Goal: Task Accomplishment & Management: Manage account settings

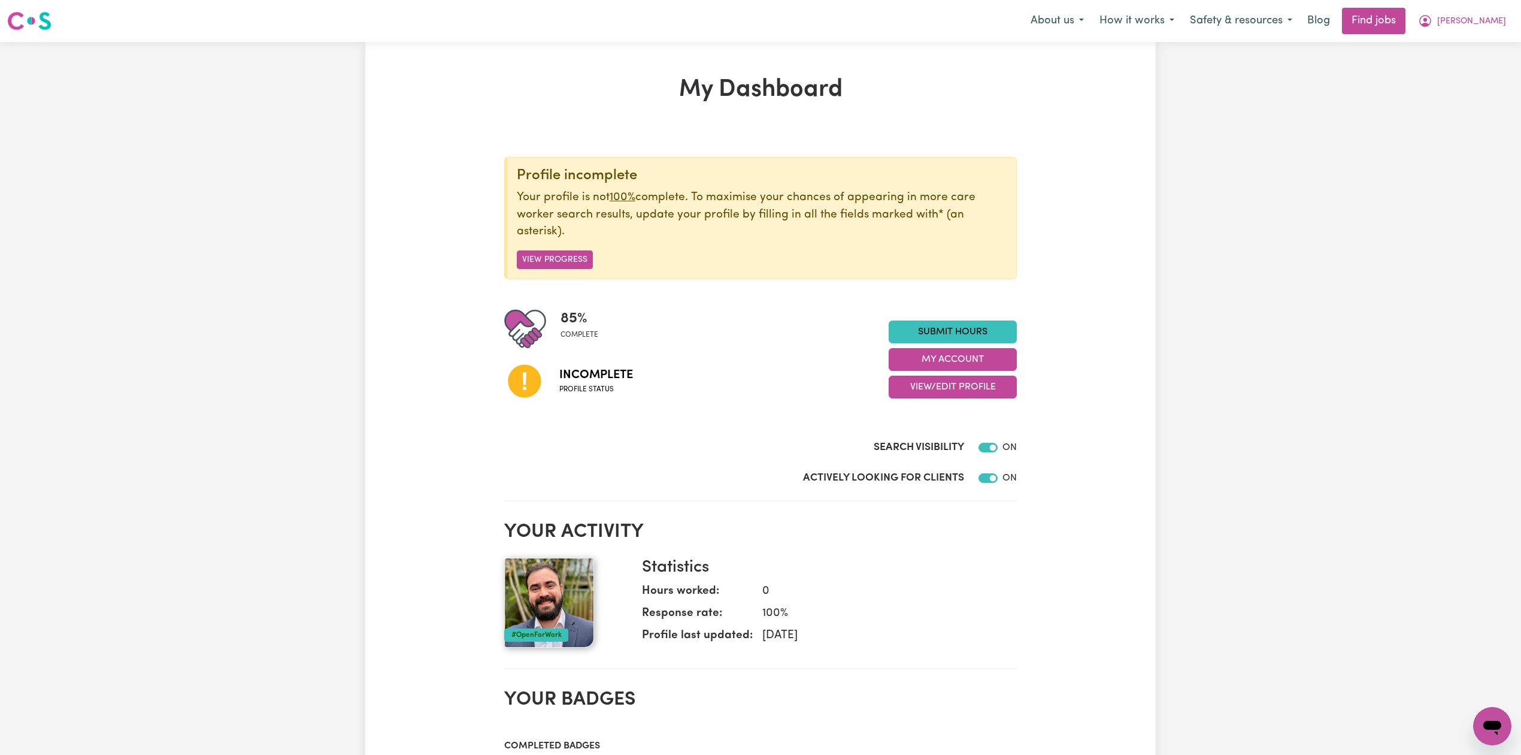
scroll to position [80, 0]
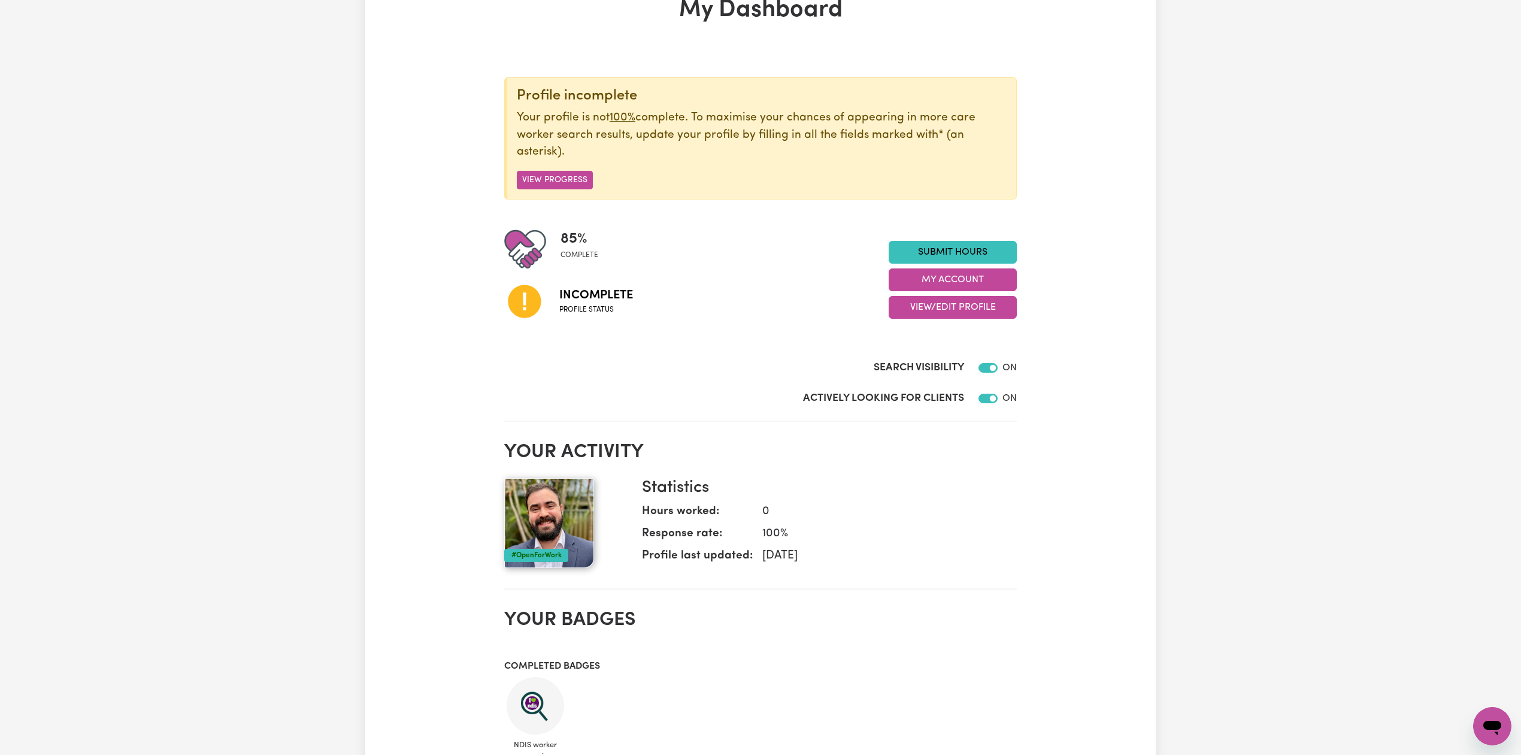
drag, startPoint x: 951, startPoint y: 312, endPoint x: 949, endPoint y: 320, distance: 8.1
click at [949, 312] on button "View/Edit Profile" at bounding box center [953, 307] width 128 height 23
click at [934, 364] on link "Edit Profile" at bounding box center [945, 362] width 112 height 24
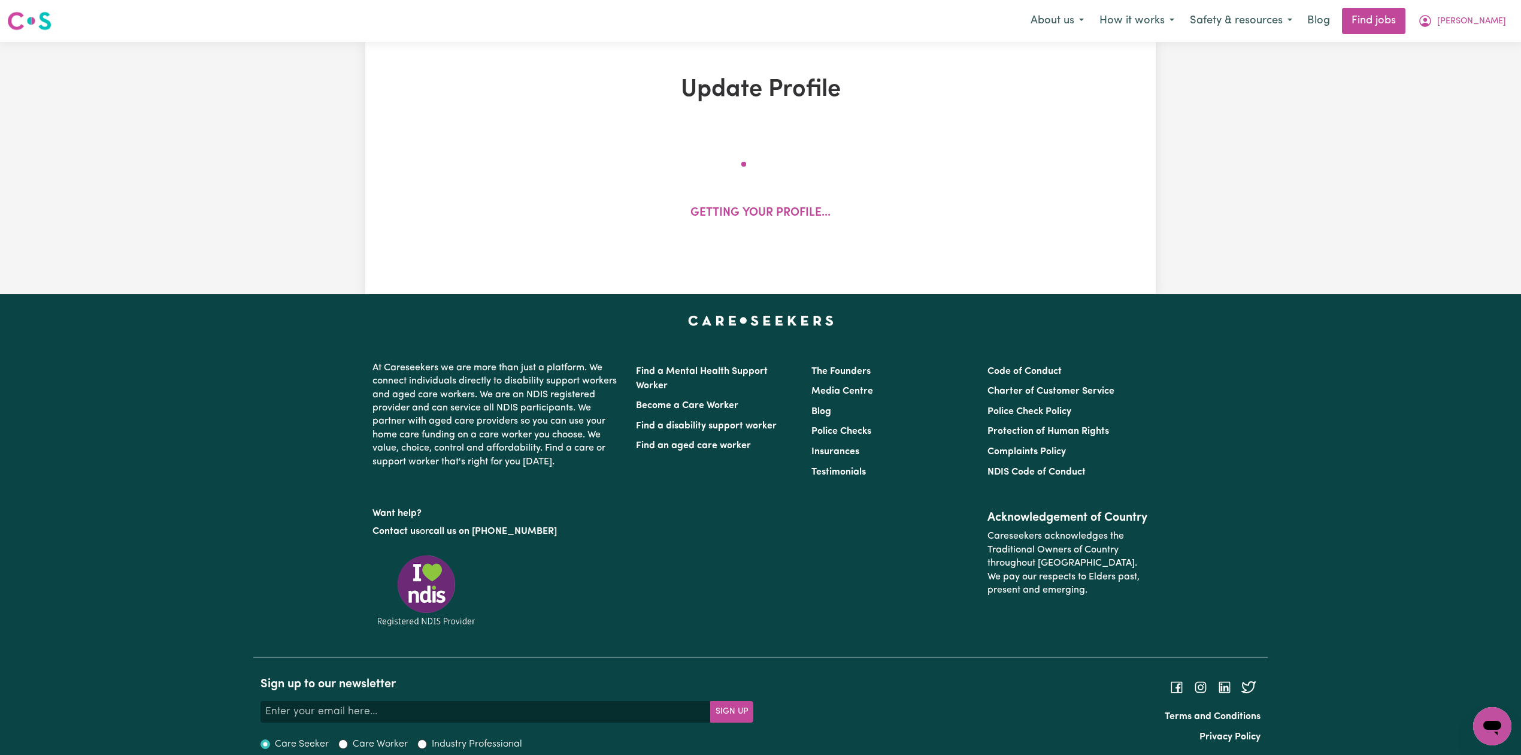
select select "[DEMOGRAPHIC_DATA]"
select select "[DEMOGRAPHIC_DATA] Work Visa"
select select "Studying a healthcare related degree or qualification"
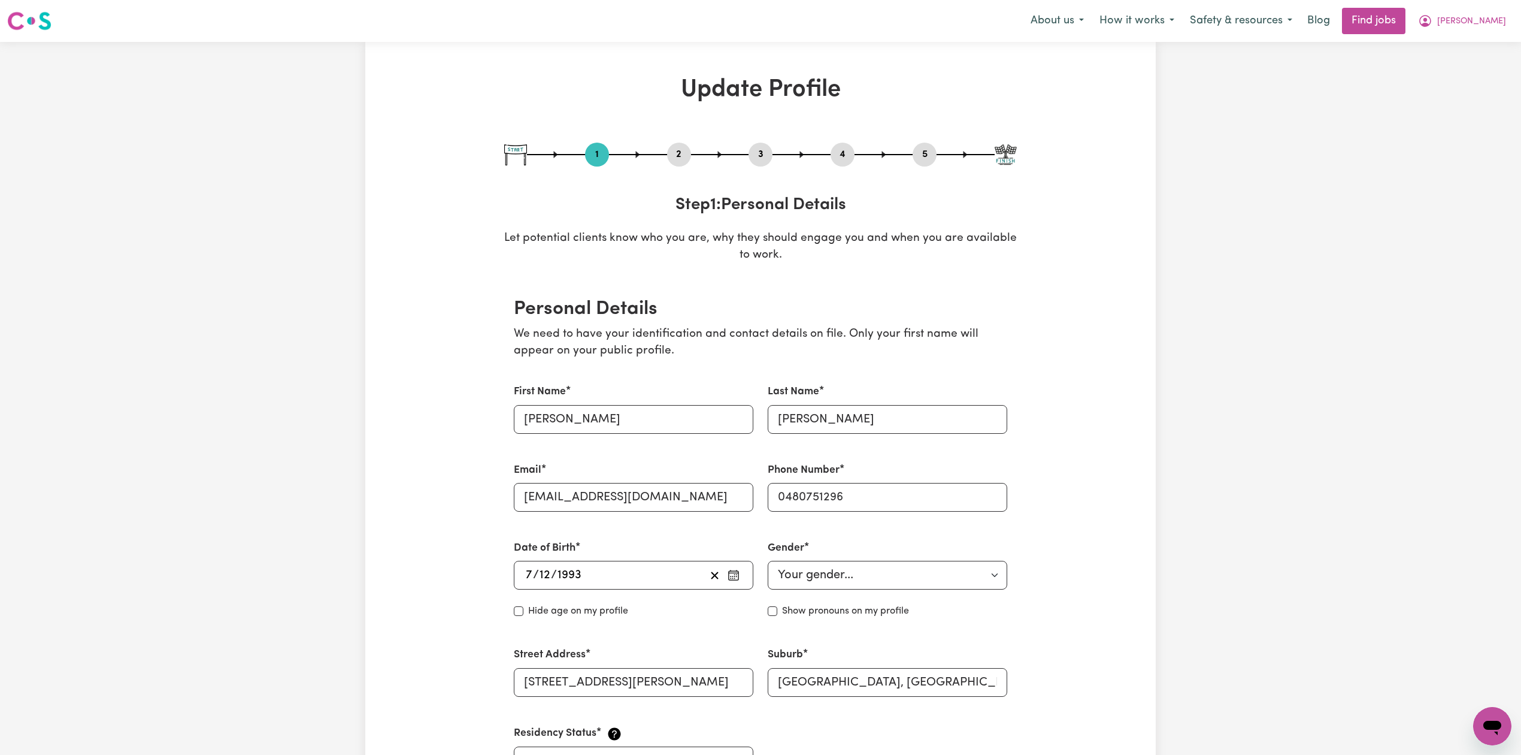
click at [679, 153] on button "2" at bounding box center [679, 155] width 24 height 16
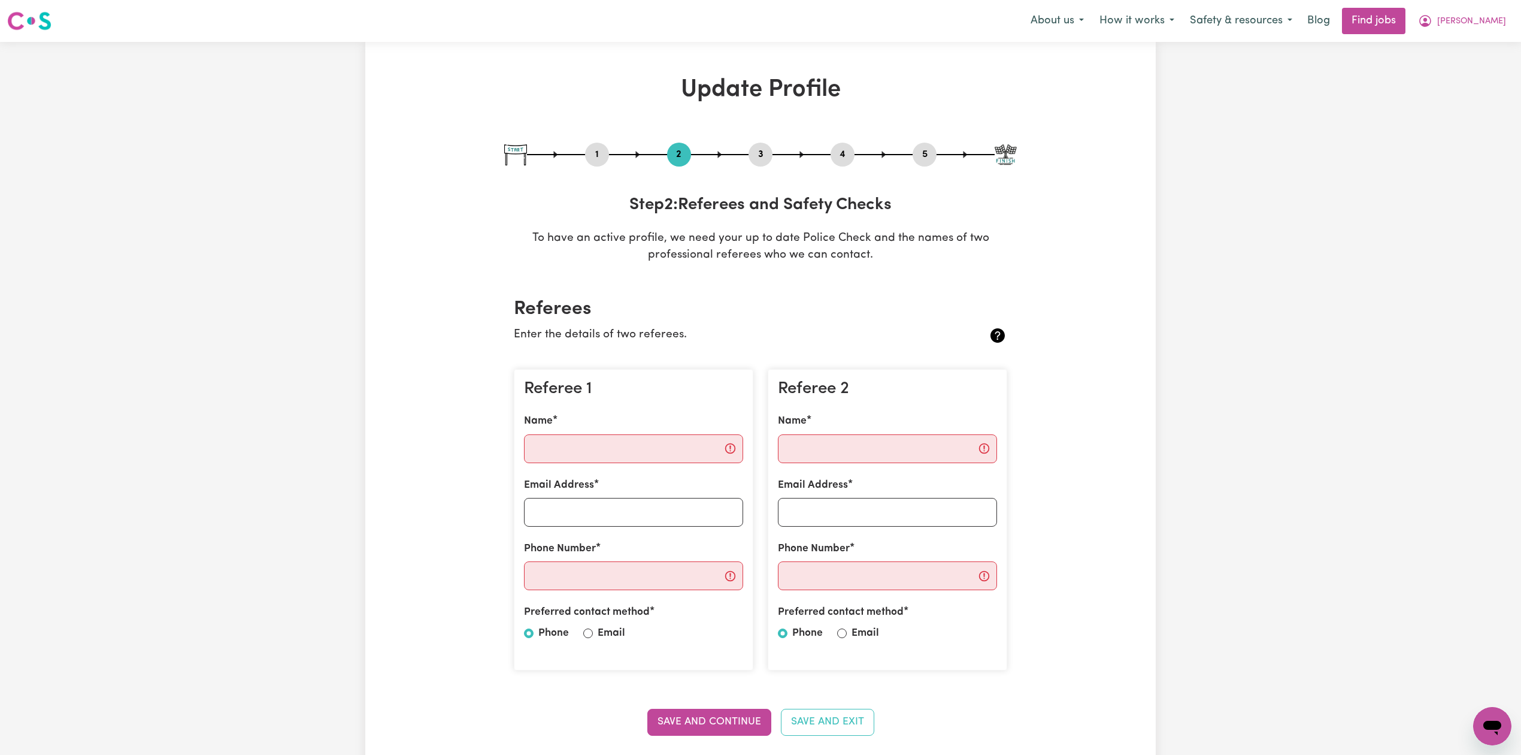
click at [925, 155] on button "5" at bounding box center [925, 155] width 24 height 16
select select "I am providing services privately on my own"
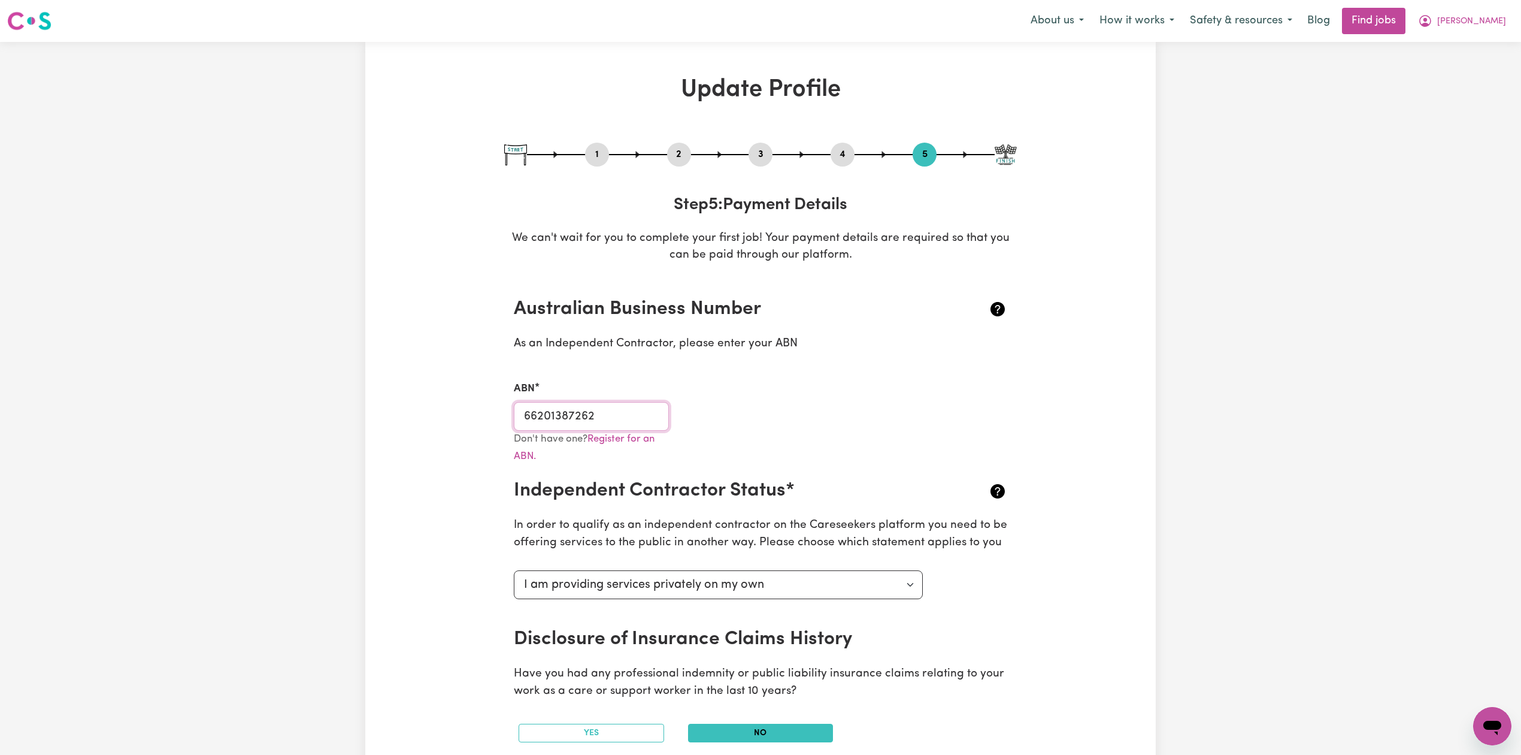
click at [570, 416] on input "66201387262" at bounding box center [591, 416] width 155 height 29
drag, startPoint x: 689, startPoint y: 151, endPoint x: 677, endPoint y: 158, distance: 14.0
click at [688, 152] on button "2" at bounding box center [679, 155] width 24 height 16
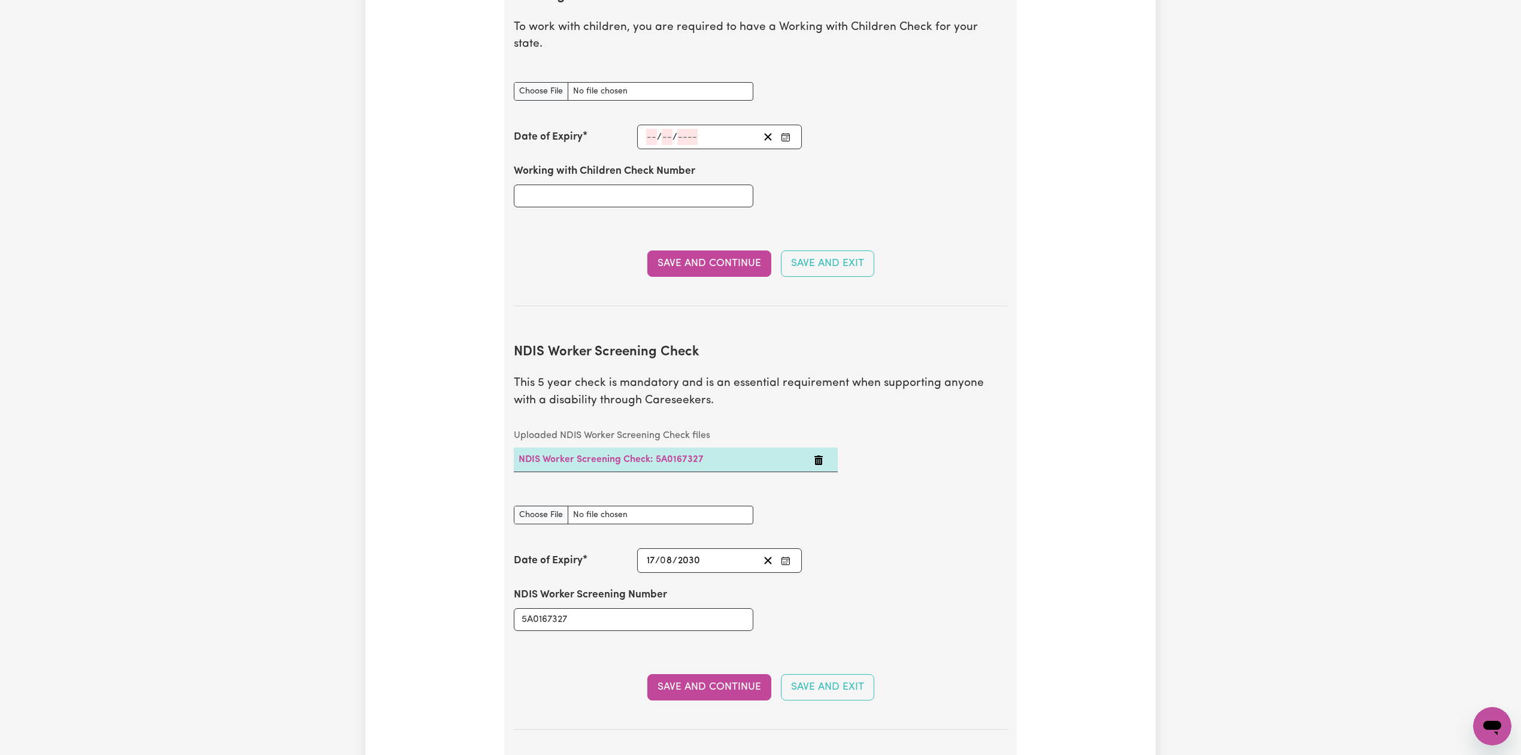
scroll to position [1278, 0]
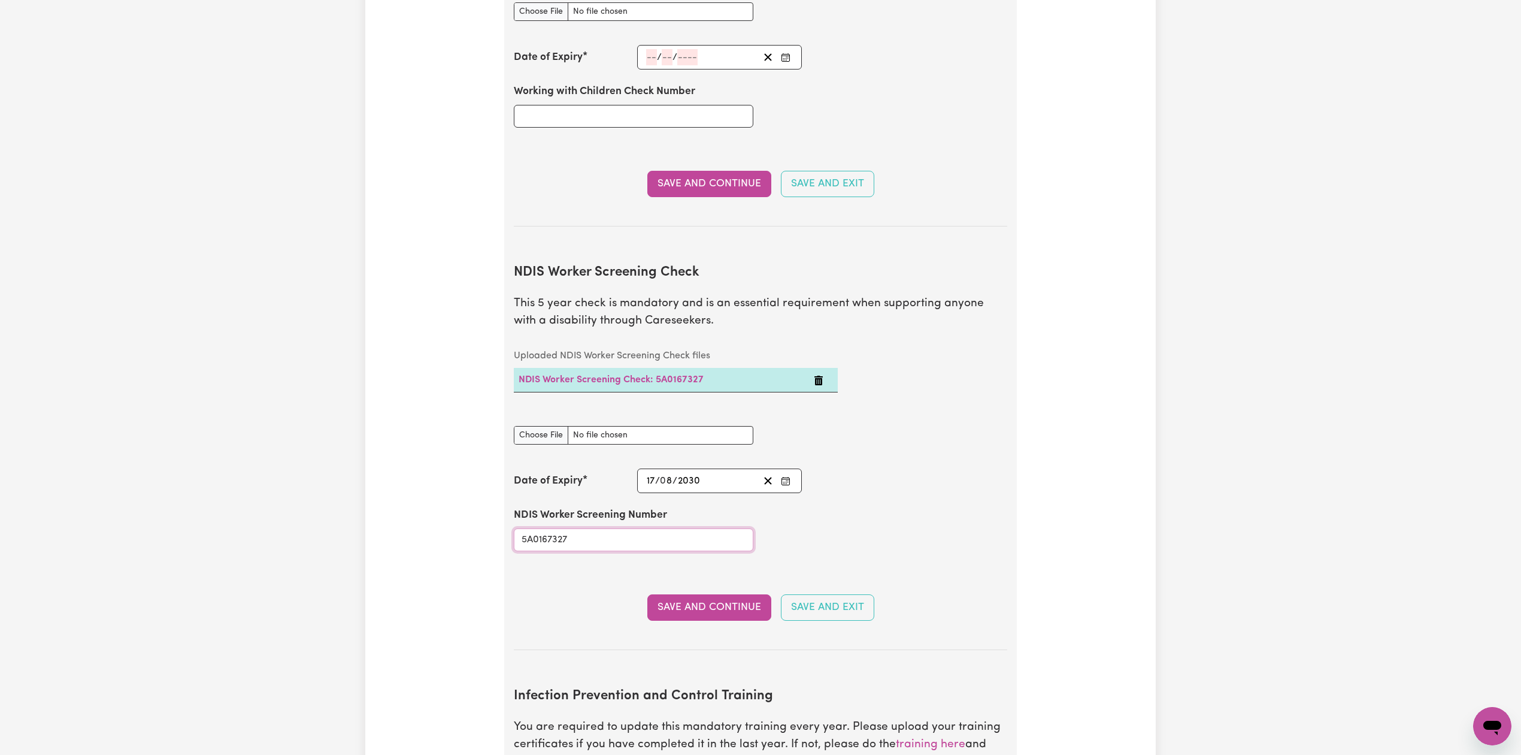
click at [582, 528] on input "5A0167327" at bounding box center [634, 539] width 240 height 23
paste input "21873007"
type input "21873007"
click at [557, 426] on input "NDIS Worker Screening Check document" at bounding box center [634, 435] width 240 height 19
type input "C:\fakepath\[PERSON_NAME] NDIS 21873007 - 17082030.pdf"
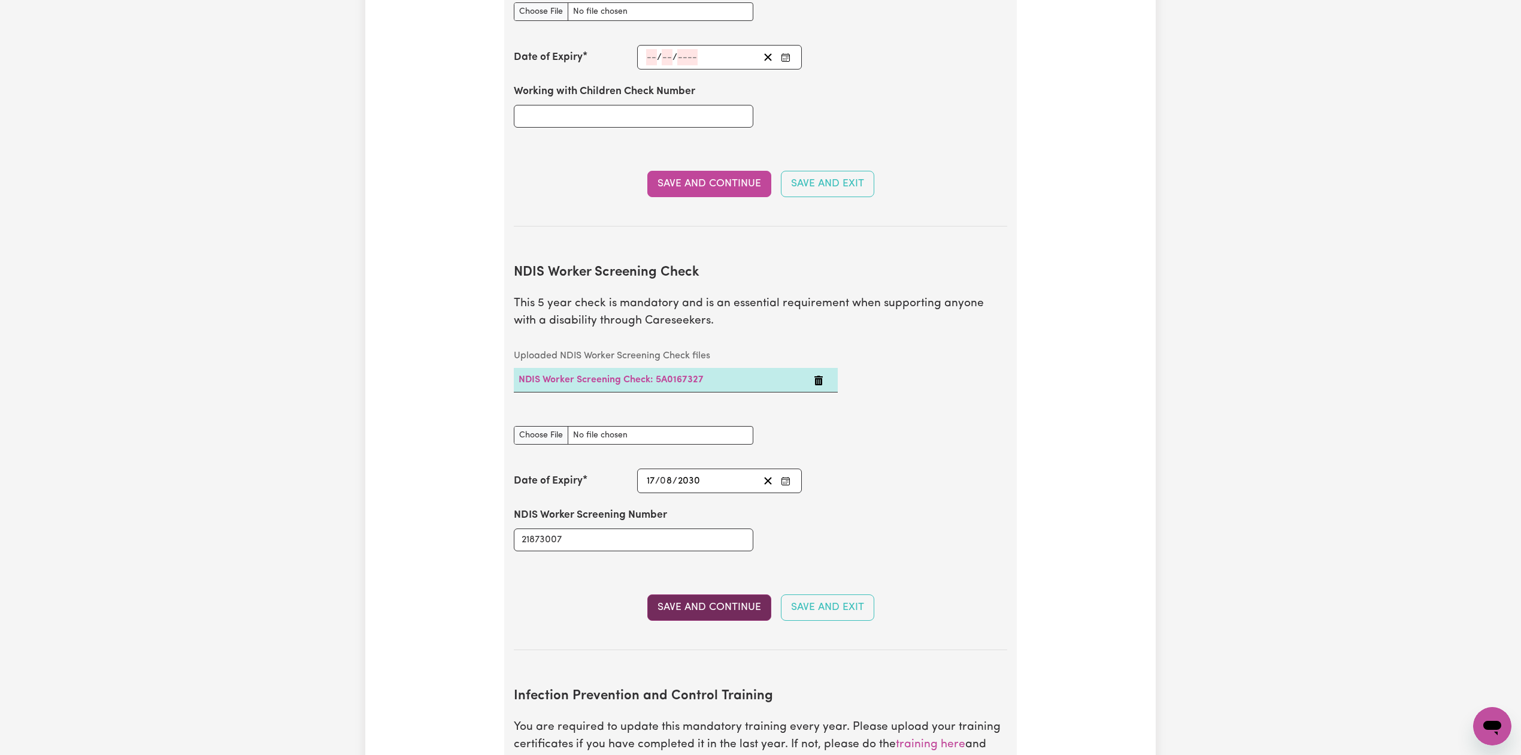
click at [731, 603] on button "Save and Continue" at bounding box center [709, 607] width 124 height 26
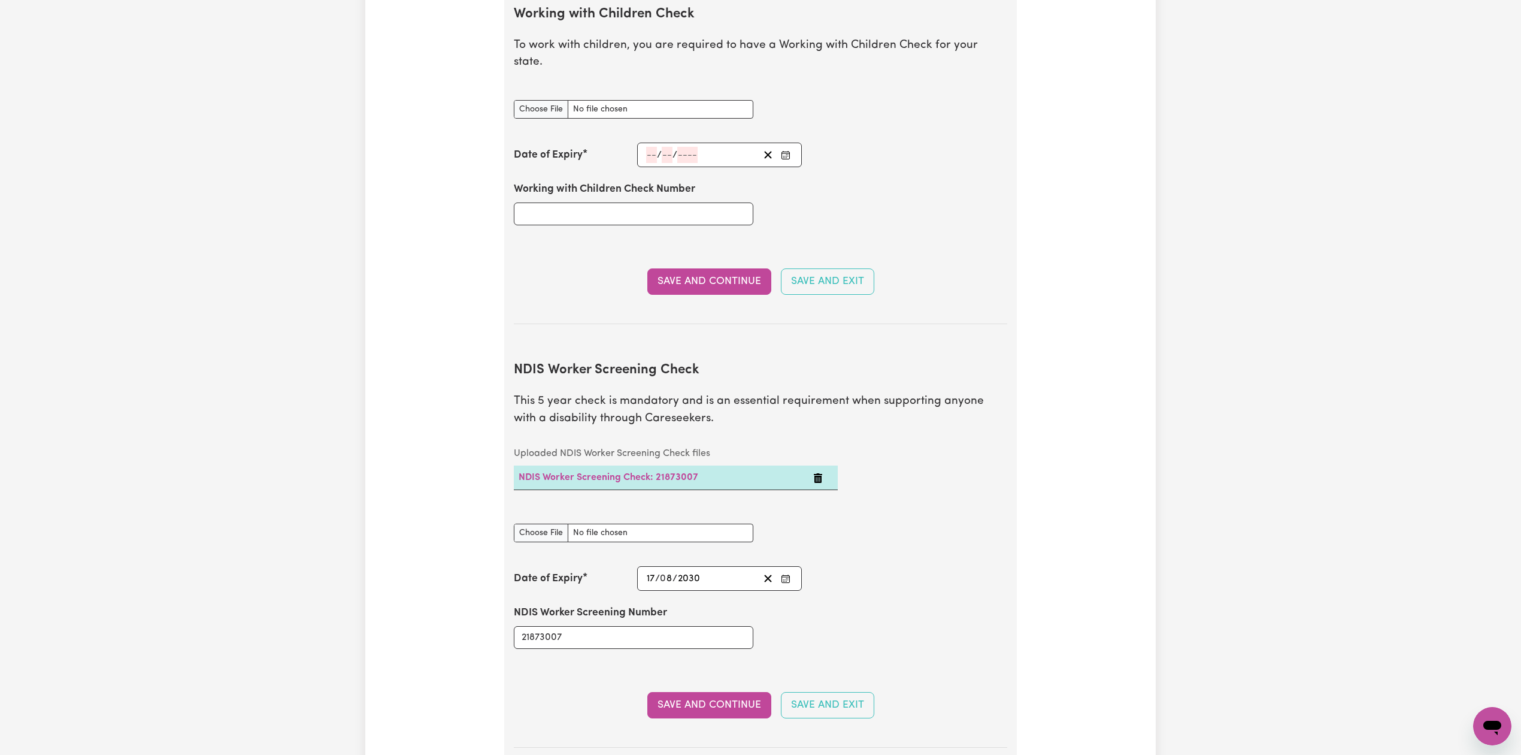
scroll to position [0, 0]
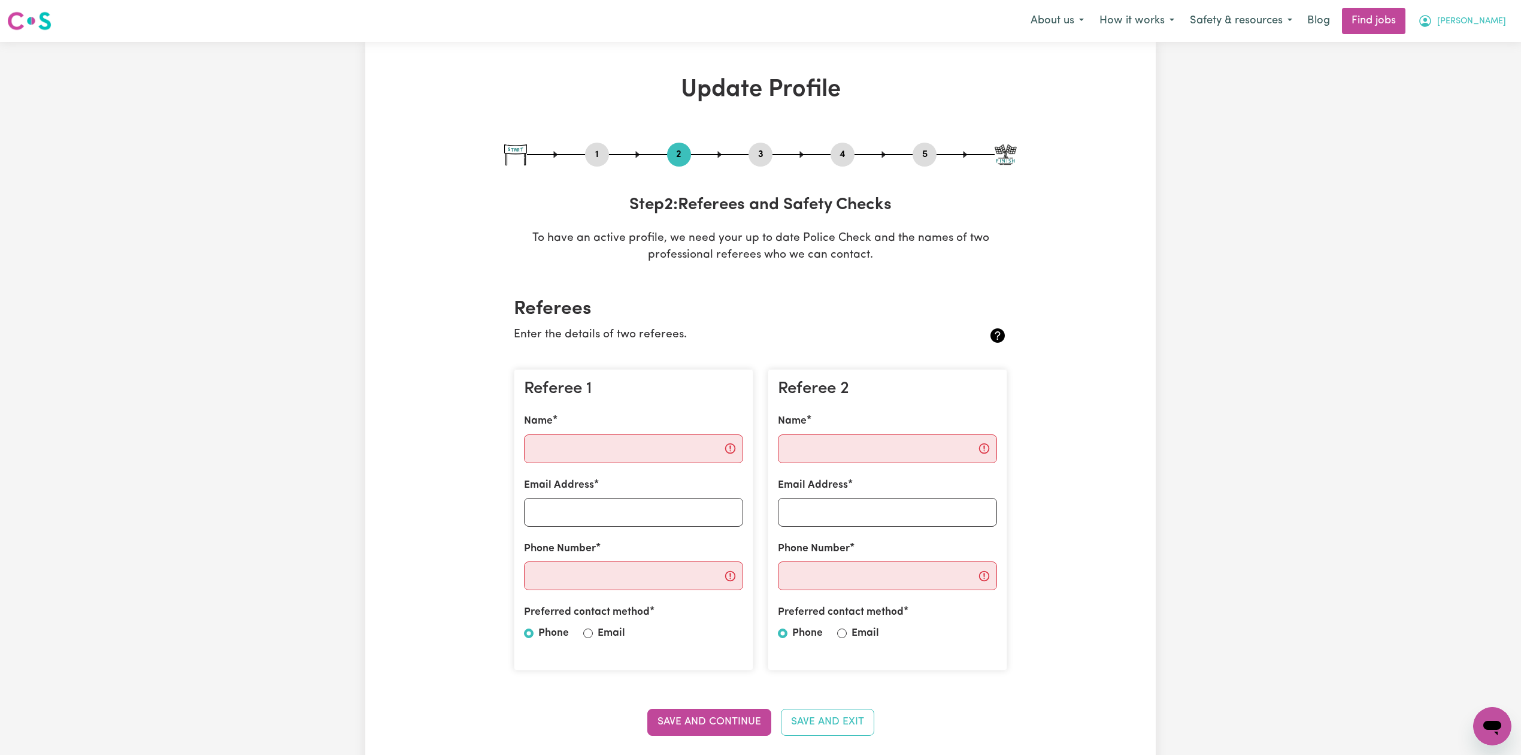
click at [1499, 32] on button "[PERSON_NAME]" at bounding box center [1463, 20] width 104 height 25
click at [1472, 65] on link "My Dashboard" at bounding box center [1466, 69] width 95 height 23
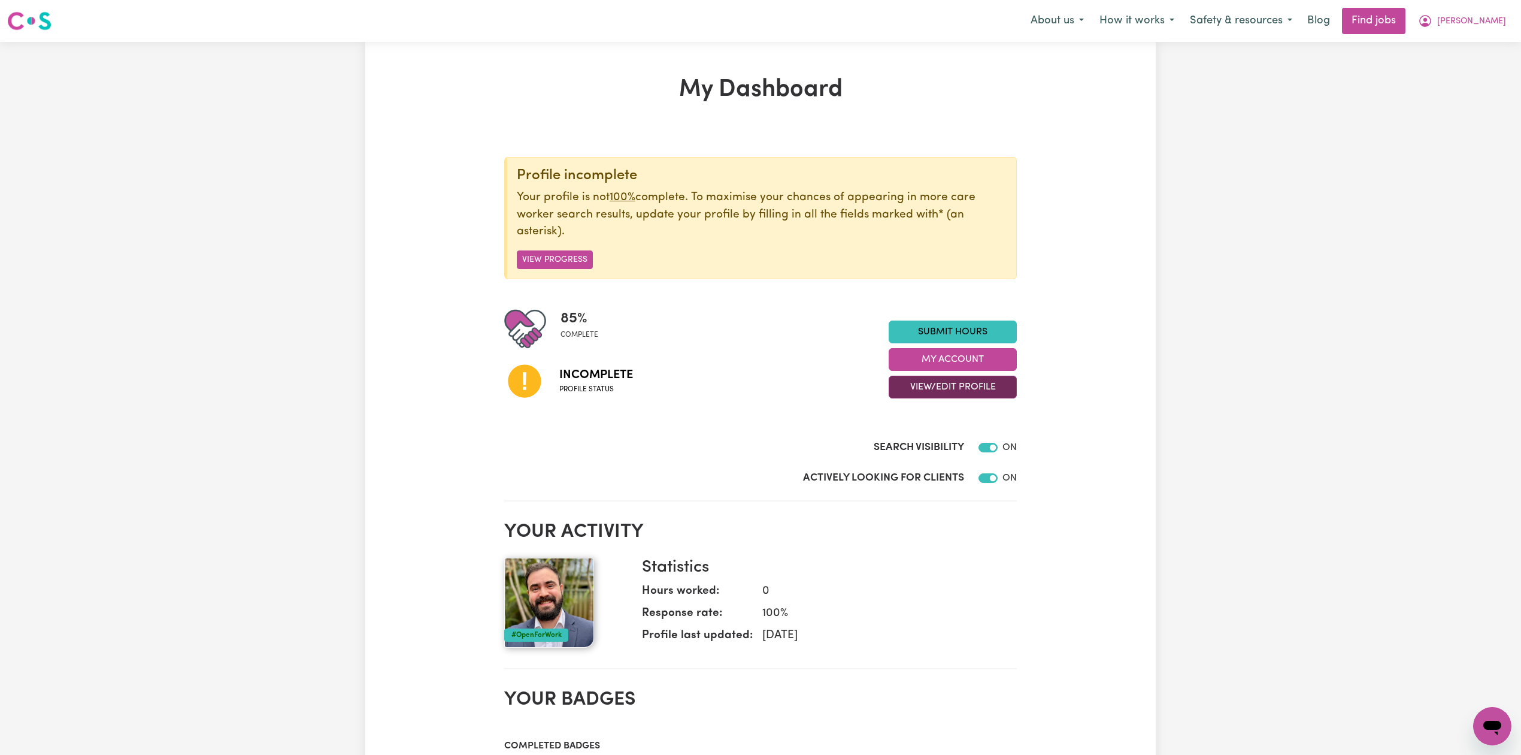
click at [899, 385] on button "View/Edit Profile" at bounding box center [953, 387] width 128 height 23
click at [906, 460] on link "Profile Completeness" at bounding box center [945, 466] width 112 height 24
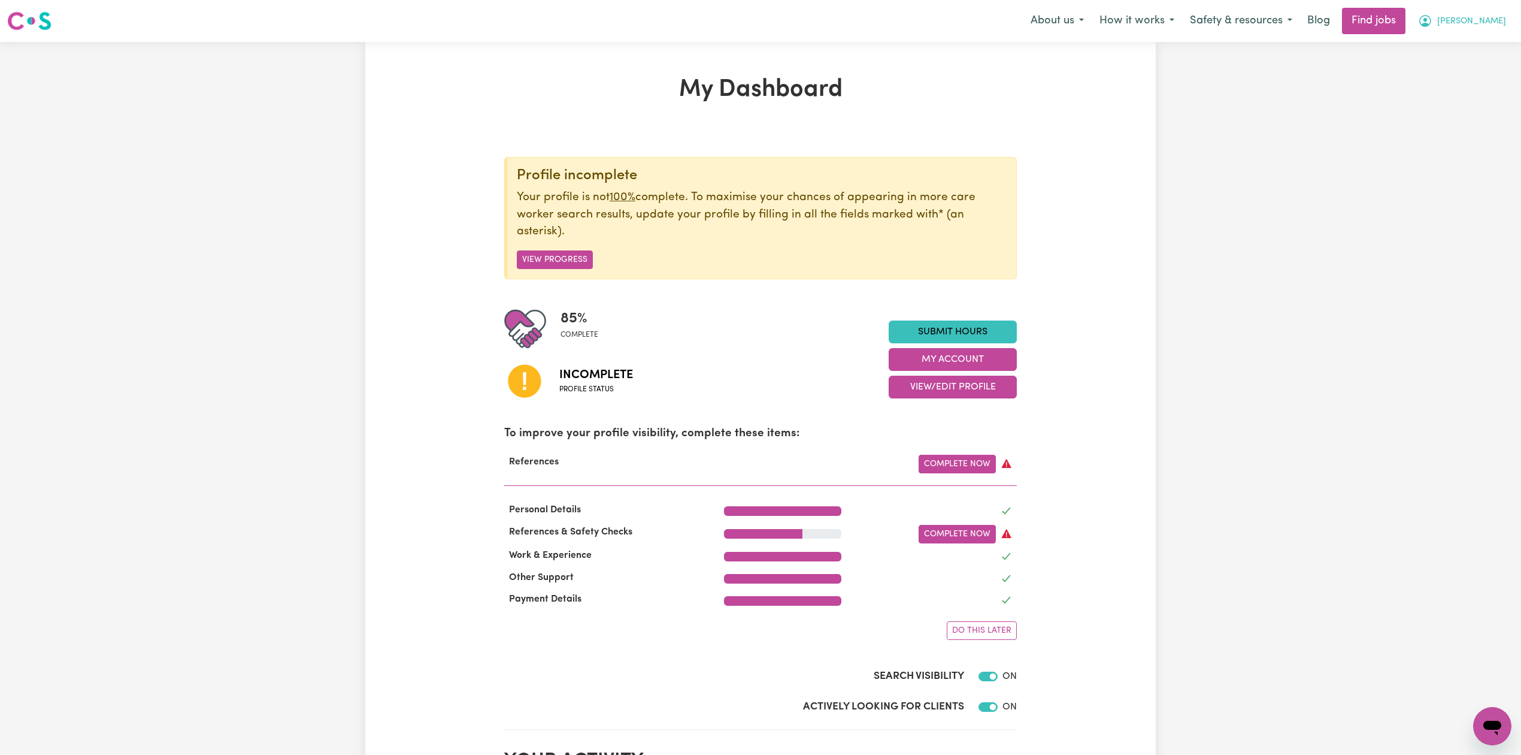
click at [1481, 31] on button "[PERSON_NAME]" at bounding box center [1463, 20] width 104 height 25
click at [1469, 87] on link "Logout" at bounding box center [1466, 91] width 95 height 23
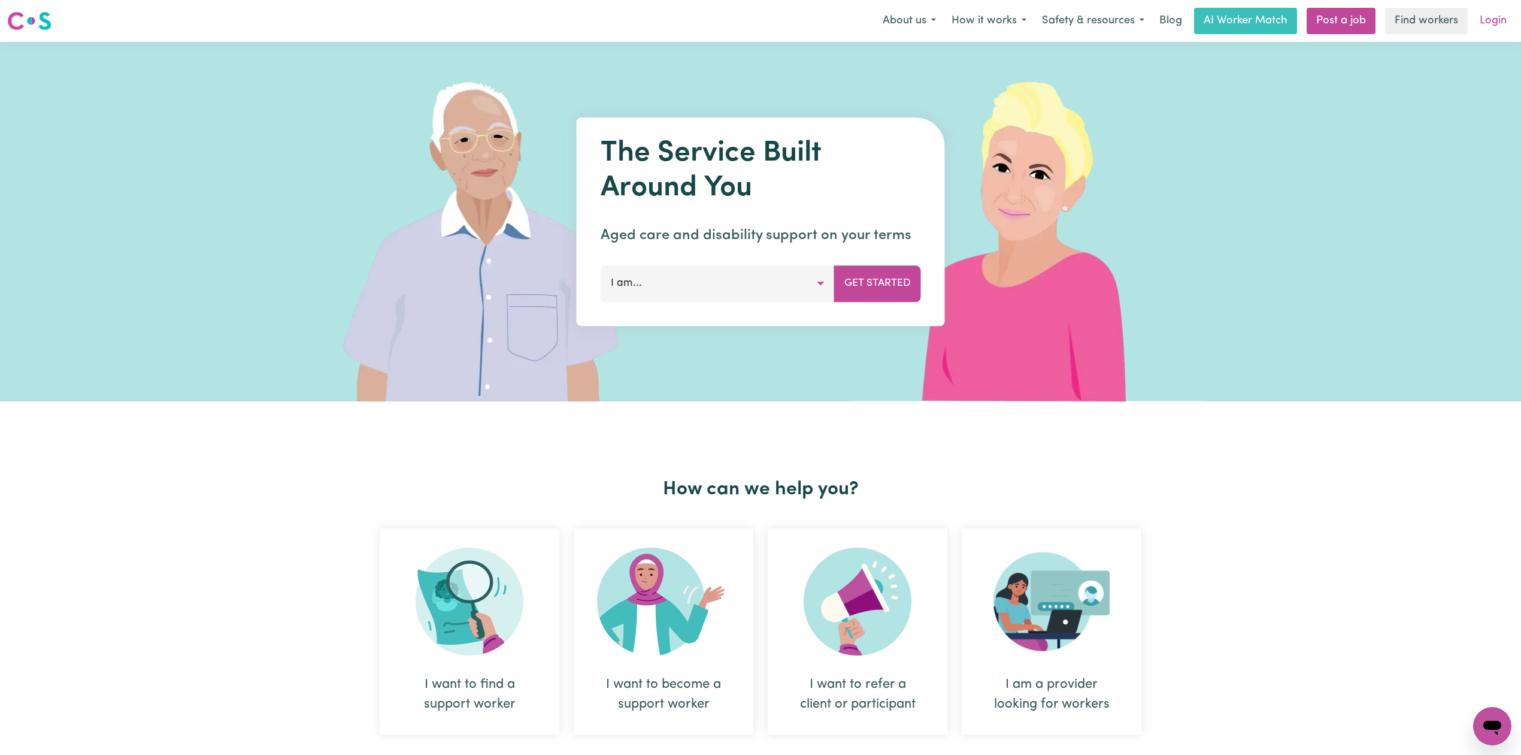
click at [1483, 17] on link "Login" at bounding box center [1493, 21] width 41 height 26
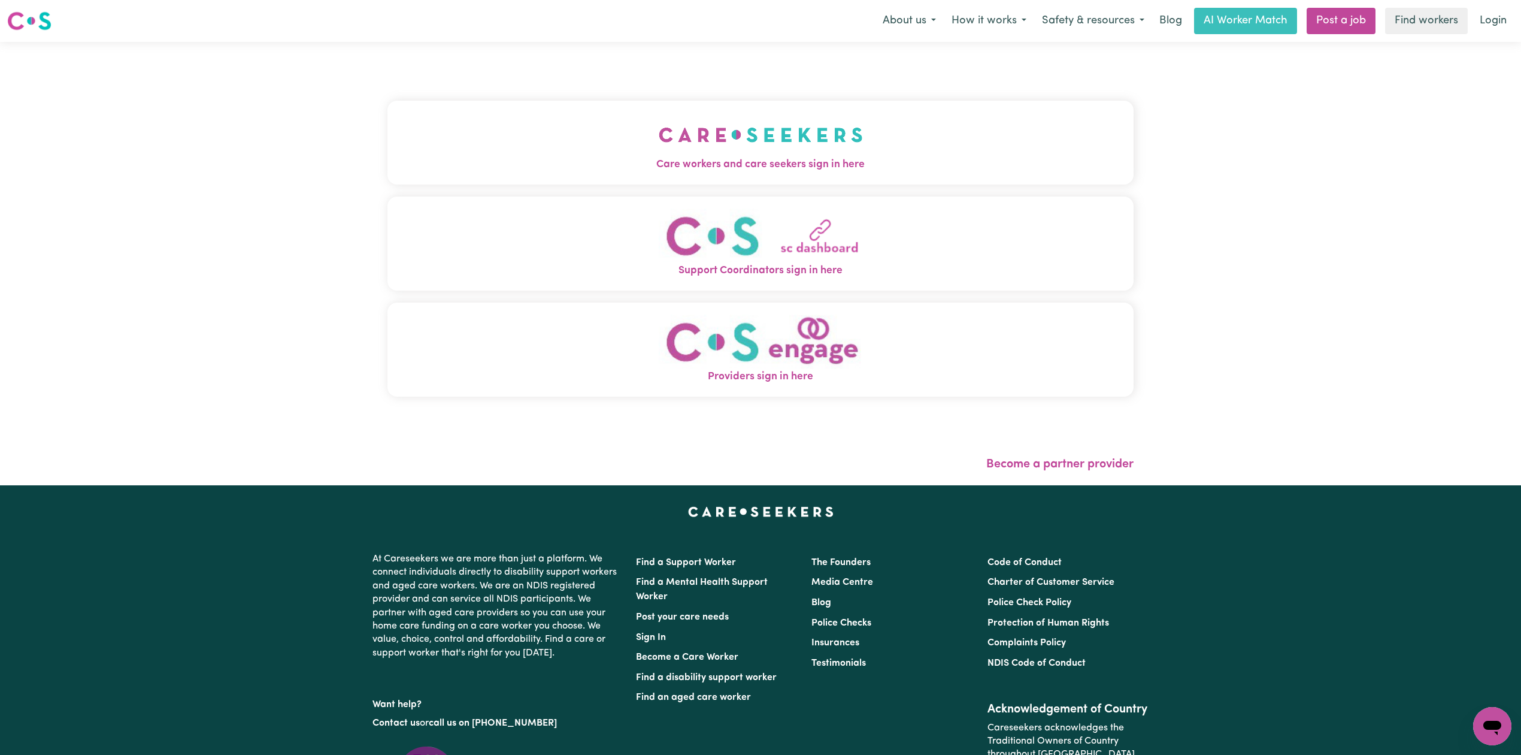
click at [575, 37] on nav "Menu About us How it works Safety & resources Blog AI Worker Match Post a job F…" at bounding box center [760, 21] width 1521 height 42
click at [512, 173] on button "Care workers and care seekers sign in here" at bounding box center [761, 143] width 746 height 84
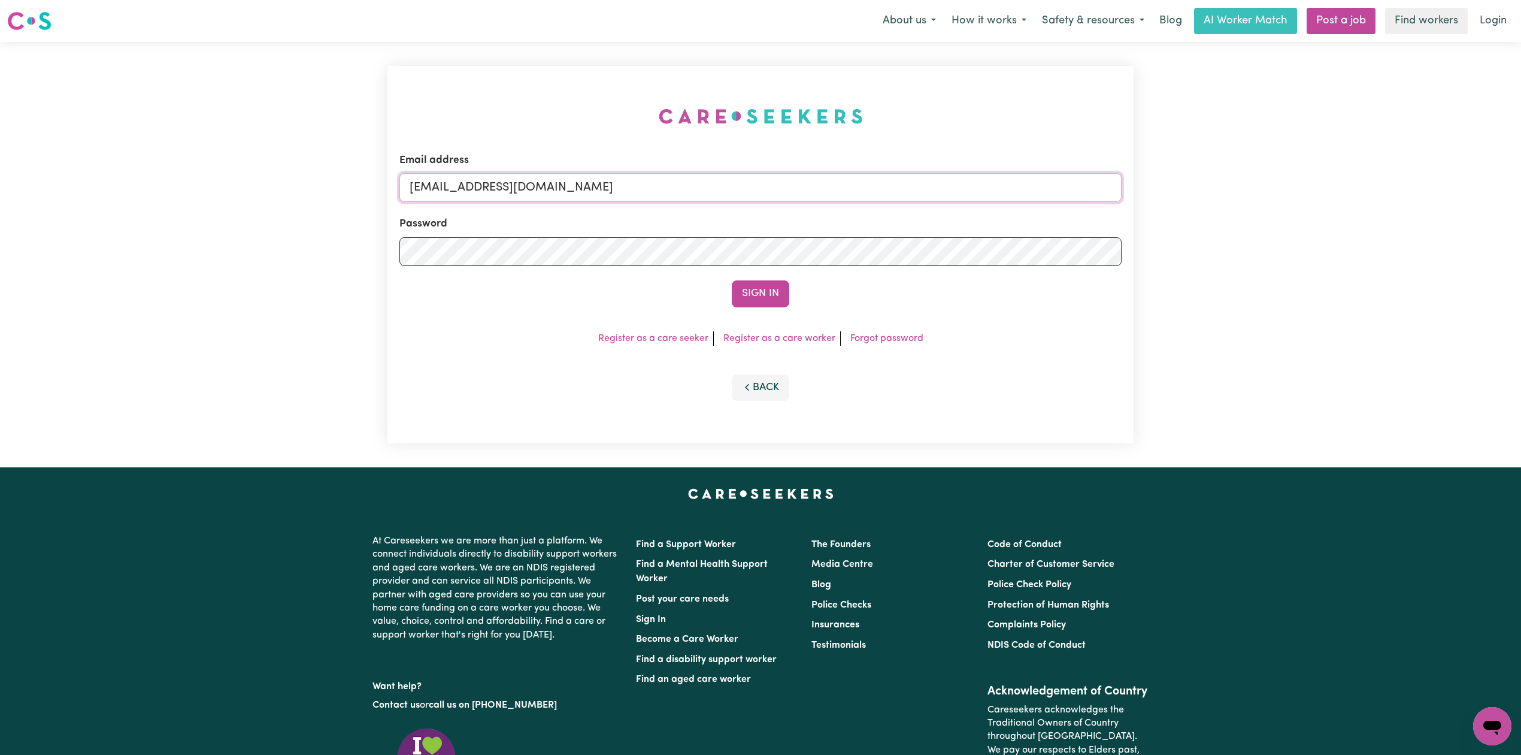
drag, startPoint x: 466, startPoint y: 192, endPoint x: 459, endPoint y: 214, distance: 22.7
click at [465, 192] on input "[EMAIL_ADDRESS][DOMAIN_NAME]" at bounding box center [761, 187] width 722 height 29
drag, startPoint x: 473, startPoint y: 188, endPoint x: 738, endPoint y: 197, distance: 264.9
click at [738, 197] on input "Superuser~[EMAIL_ADDRESS][DOMAIN_NAME]" at bounding box center [761, 187] width 722 height 29
type input "Superuser~[EMAIL_ADDRESS][DOMAIN_NAME]"
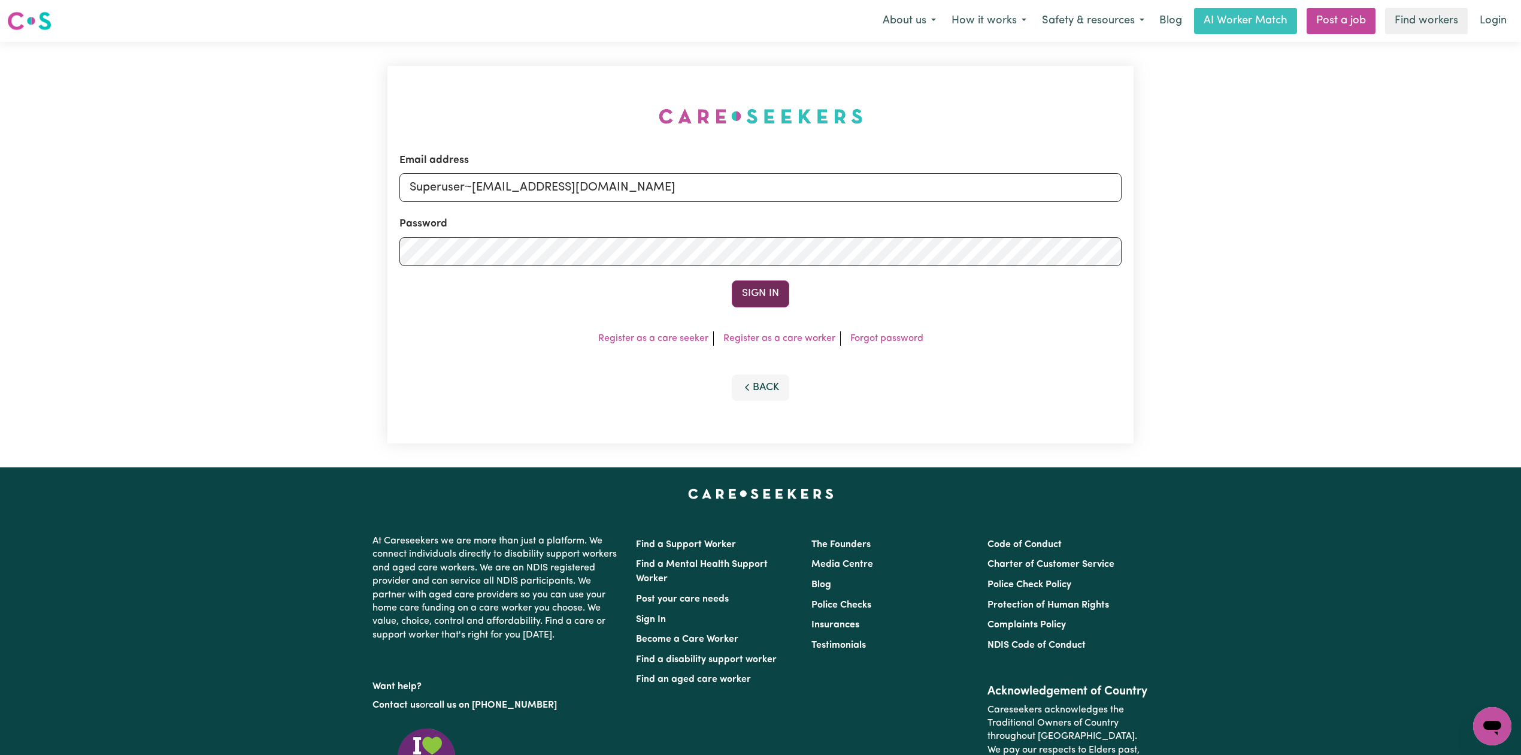
click at [767, 297] on button "Sign In" at bounding box center [761, 293] width 58 height 26
